Goal: Information Seeking & Learning: Learn about a topic

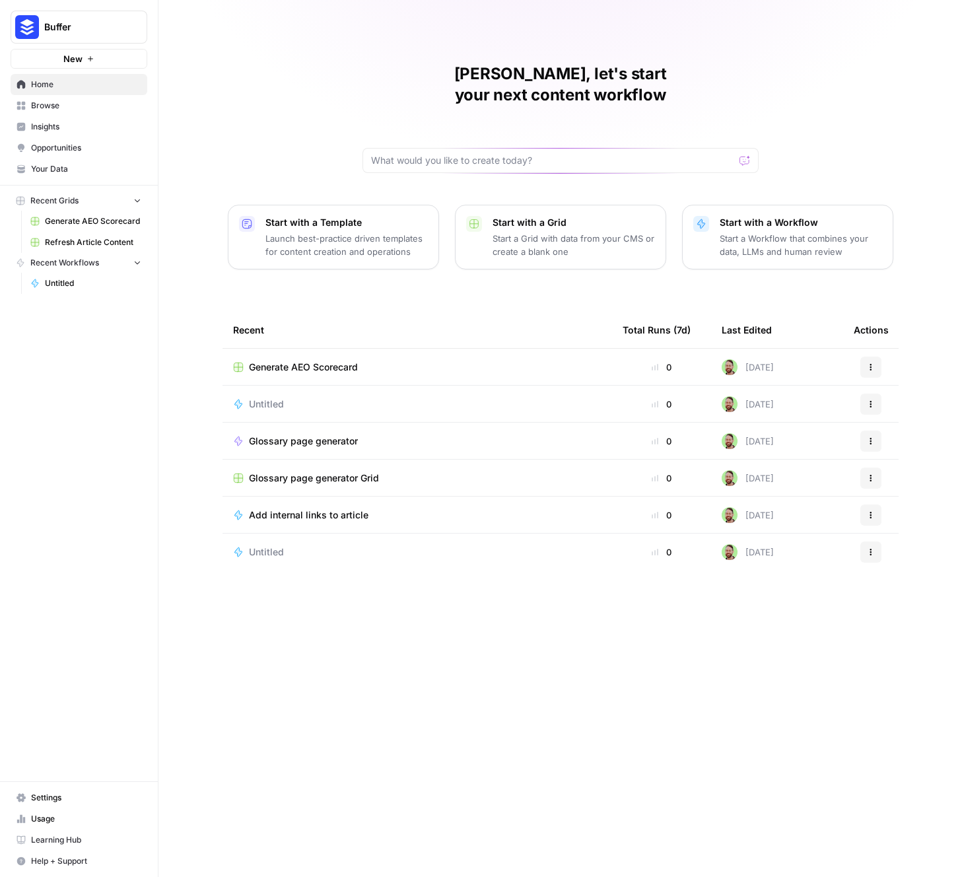
click at [75, 125] on span "Insights" at bounding box center [86, 127] width 110 height 12
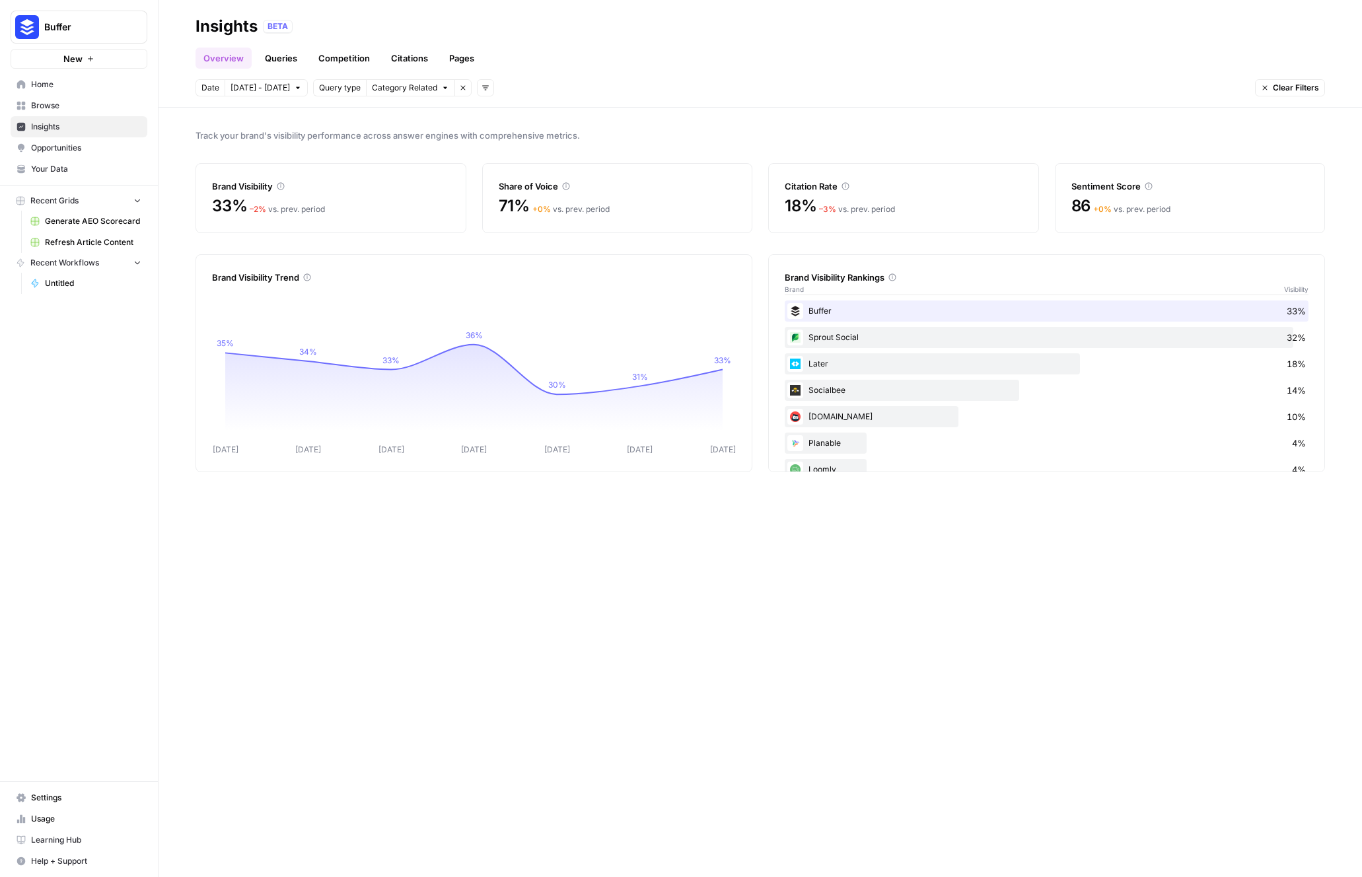
click at [264, 55] on link "Queries" at bounding box center [281, 58] width 48 height 21
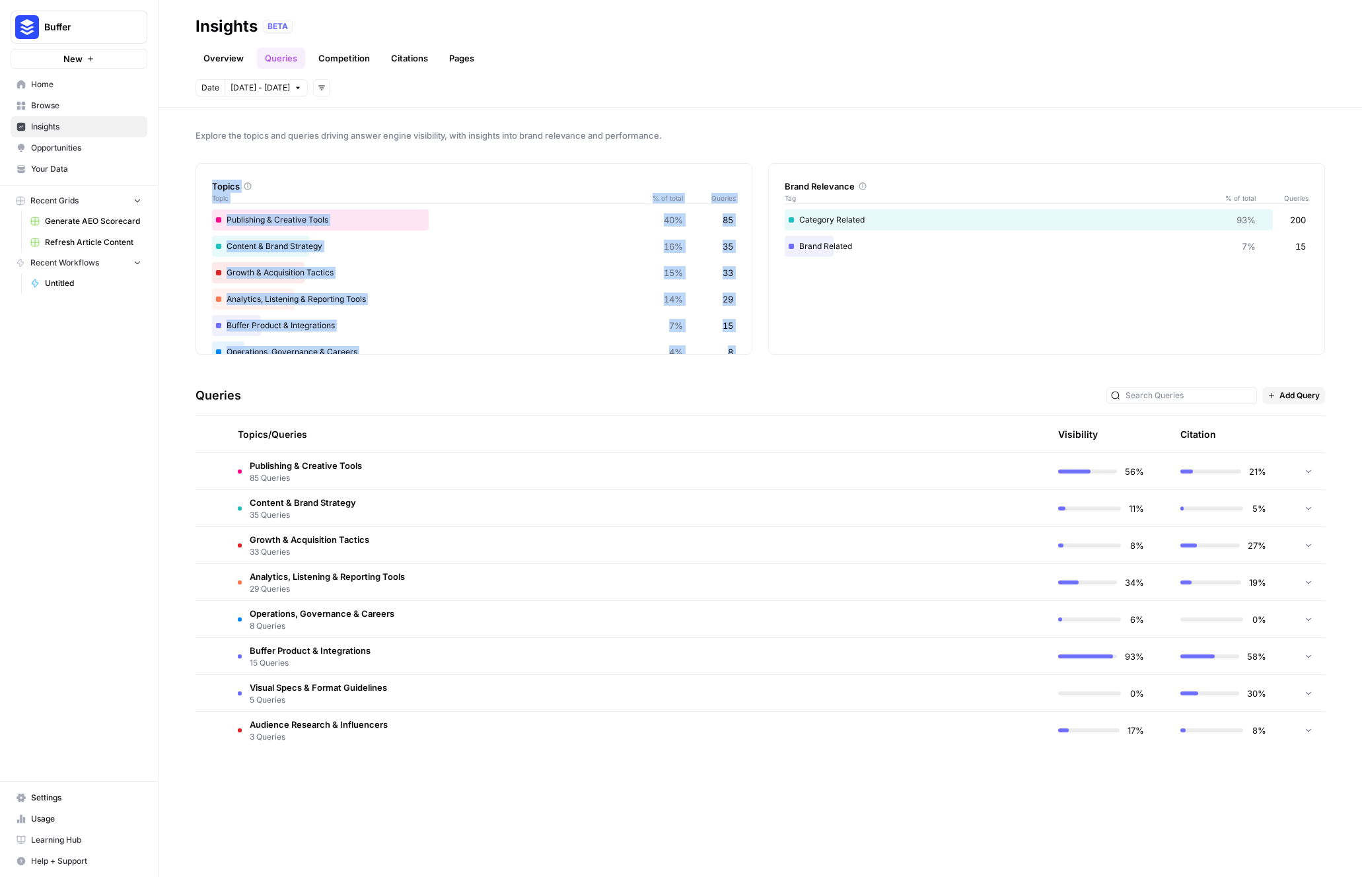
drag, startPoint x: 726, startPoint y: 330, endPoint x: 637, endPoint y: 153, distance: 198.2
click at [637, 153] on div "Explore the topics and queries driving answer engine visibility, with insights …" at bounding box center [761, 493] width 1204 height 770
click at [708, 283] on div "Growth & Acquisition Tactics 15% 33" at bounding box center [474, 272] width 524 height 21
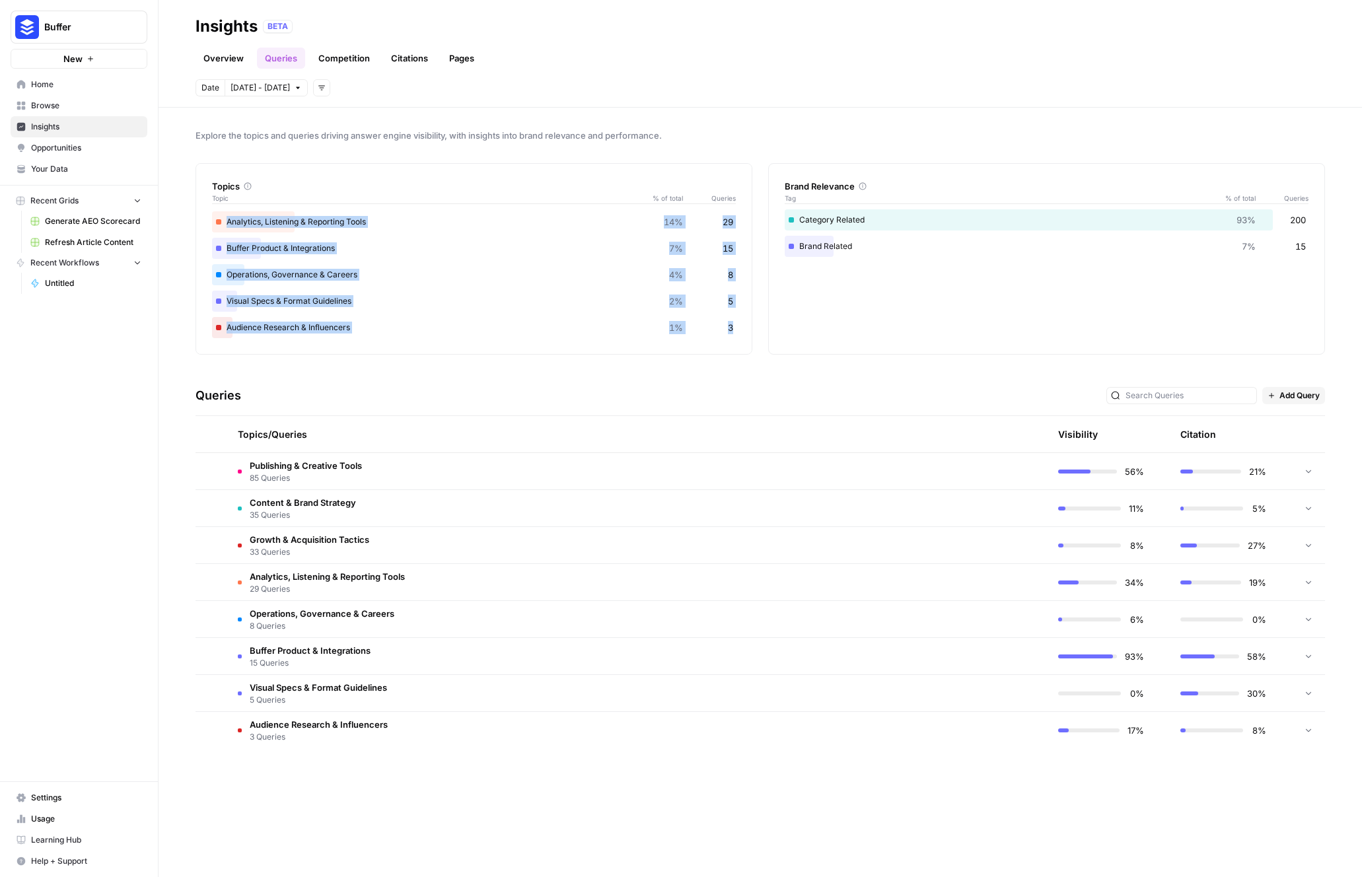
drag, startPoint x: 215, startPoint y: 219, endPoint x: 723, endPoint y: 328, distance: 519.4
click at [723, 328] on div "Publishing & Creative Tools 40% 85 Content & Brand Strategy 16% 35 Growth & Acq…" at bounding box center [474, 235] width 524 height 206
copy div "Publishing & Creative Tools 40% 85 Content & Brand Strategy 16% 35 Growth & Acq…"
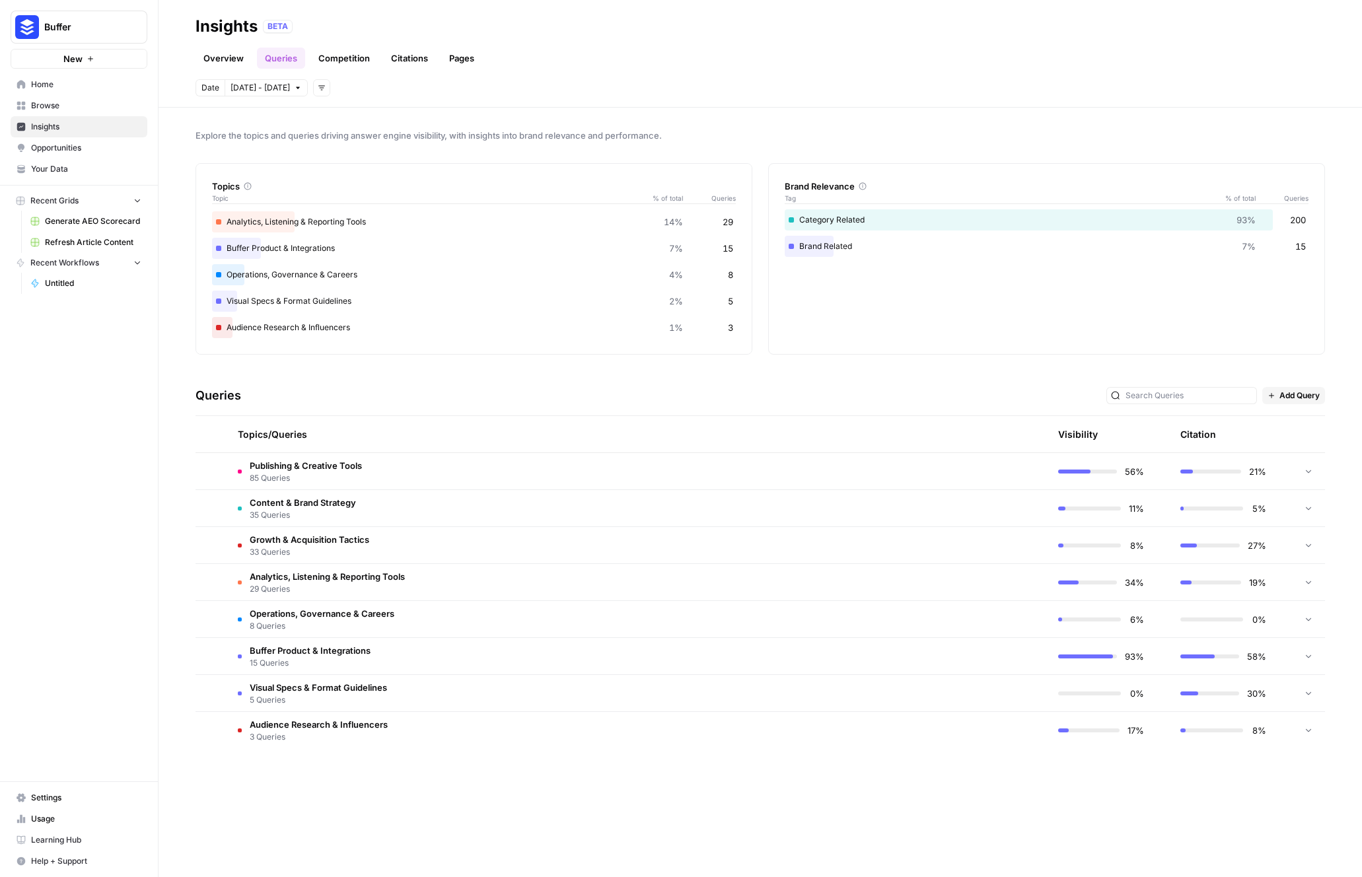
click at [908, 805] on div "Explore the topics and queries driving answer engine visibility, with insights …" at bounding box center [761, 493] width 1204 height 770
